Goal: Task Accomplishment & Management: Manage account settings

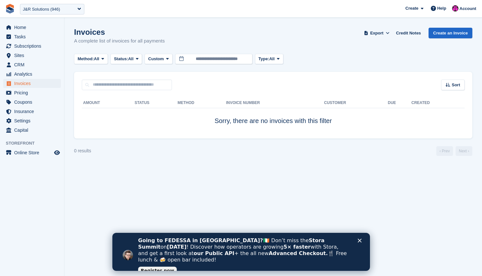
click at [119, 29] on h1 "Invoices" at bounding box center [119, 32] width 91 height 9
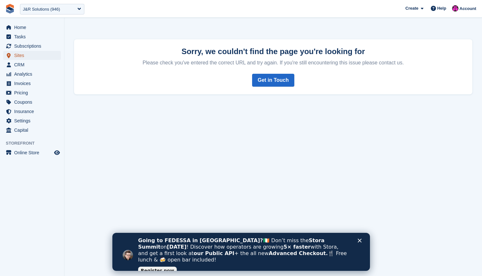
click at [33, 54] on span "Sites" at bounding box center [33, 55] width 39 height 9
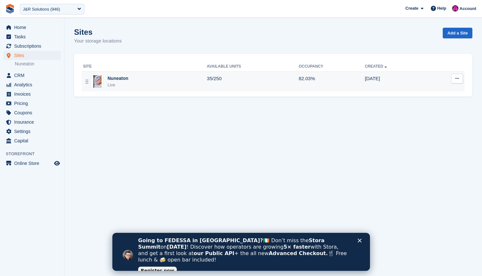
click at [115, 79] on div "Nuneaton" at bounding box center [118, 78] width 21 height 7
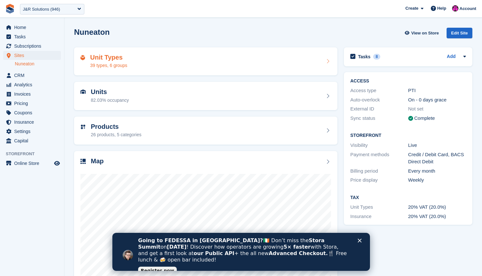
click at [134, 57] on div "Unit Types 39 types, 6 groups" at bounding box center [206, 61] width 251 height 15
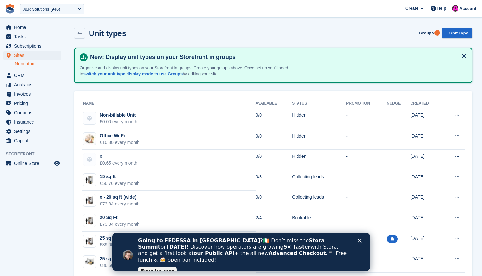
click at [361, 240] on icon "Close" at bounding box center [360, 241] width 4 height 4
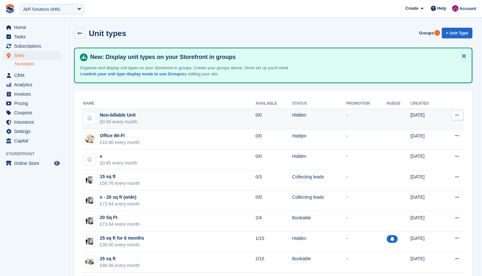
click at [460, 117] on button at bounding box center [458, 116] width 12 height 10
click at [432, 129] on p "Edit unit type" at bounding box center [432, 128] width 56 height 8
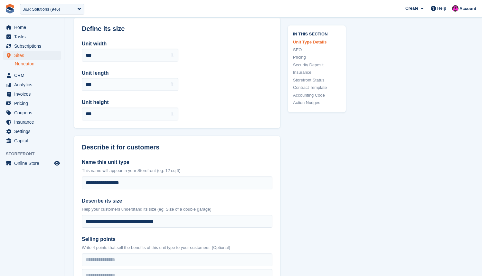
scroll to position [167, 0]
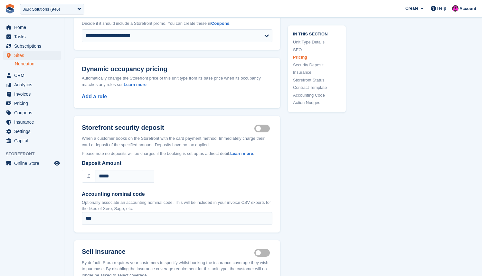
click at [324, 95] on link "Accounting Code" at bounding box center [317, 95] width 48 height 6
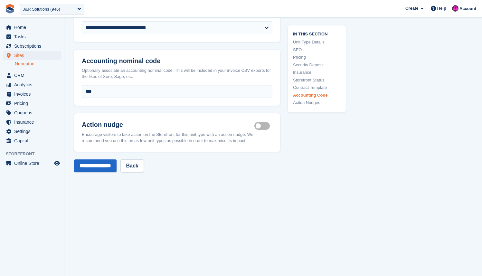
scroll to position [1025, 0]
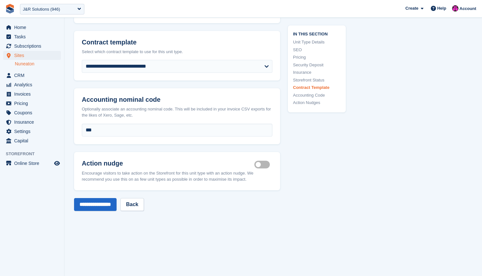
scroll to position [860, 0]
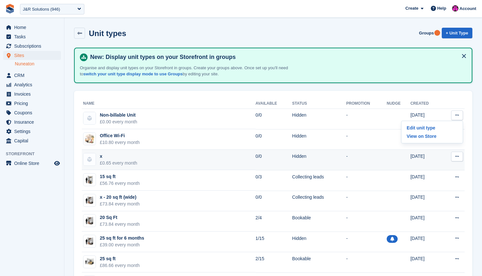
scroll to position [509, 0]
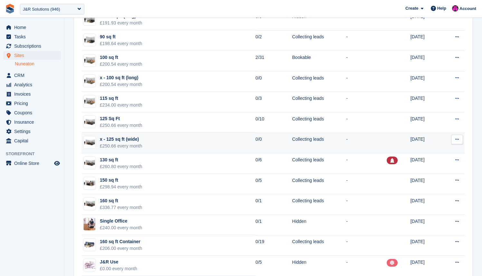
click at [457, 141] on icon at bounding box center [458, 139] width 4 height 4
click at [434, 153] on p "Edit unit type" at bounding box center [432, 152] width 56 height 8
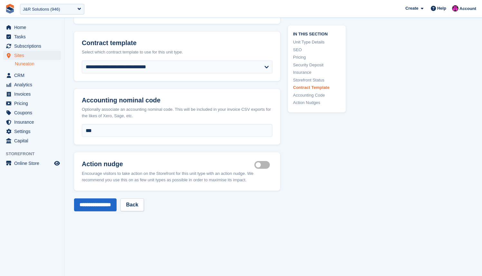
scroll to position [1138, 0]
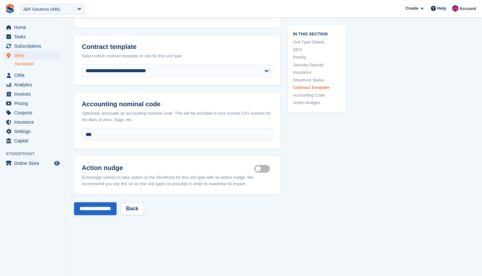
scroll to position [509, 0]
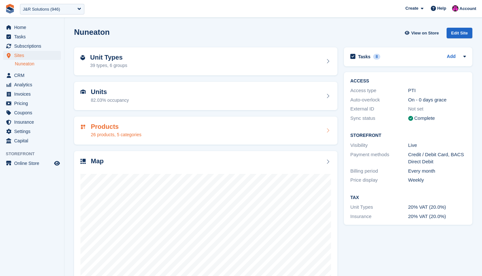
click at [127, 123] on h2 "Products" at bounding box center [116, 126] width 51 height 7
click at [159, 132] on div "Products 26 products, 5 categories" at bounding box center [206, 130] width 251 height 15
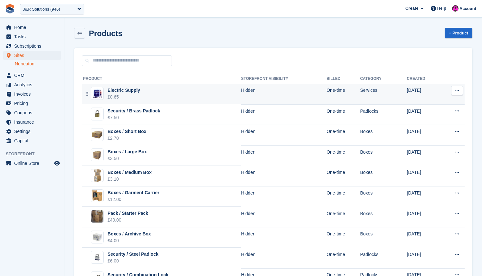
click at [460, 89] on button at bounding box center [458, 91] width 12 height 10
click at [429, 106] on p "View product" at bounding box center [432, 103] width 56 height 8
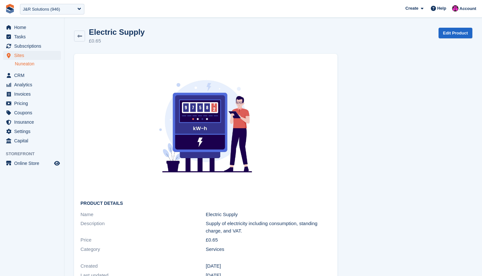
scroll to position [18, 0]
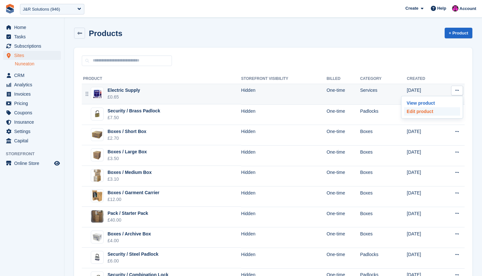
click at [436, 111] on p "Edit product" at bounding box center [432, 111] width 56 height 8
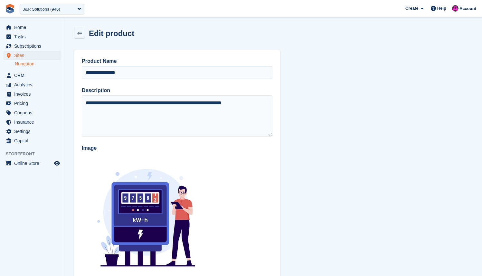
scroll to position [256, 0]
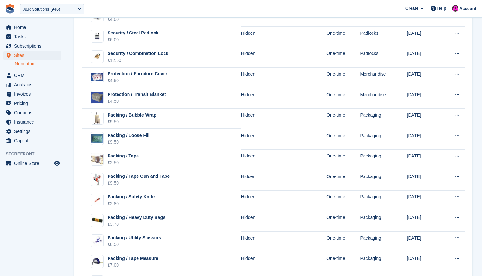
scroll to position [265, 0]
